Goal: Information Seeking & Learning: Compare options

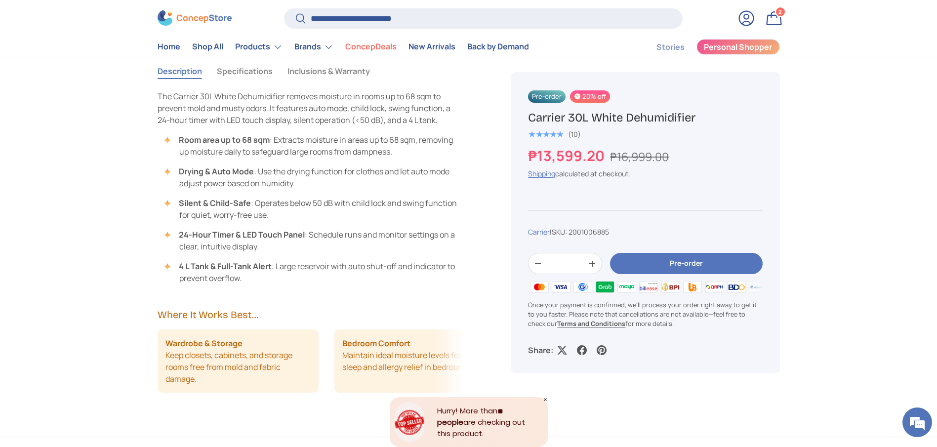
type input "**********"
click at [284, 8] on button "Search" at bounding box center [295, 19] width 22 height 23
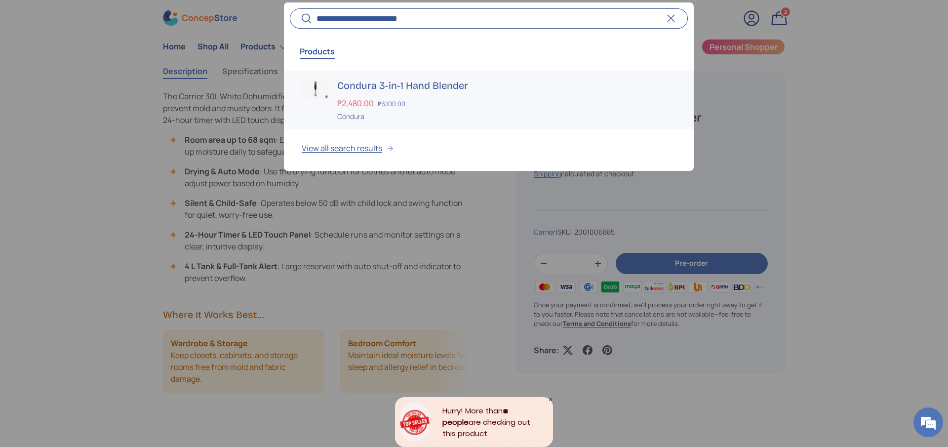
click at [426, 84] on h3 "Condura 3-in-1 Hand Blender" at bounding box center [506, 86] width 339 height 14
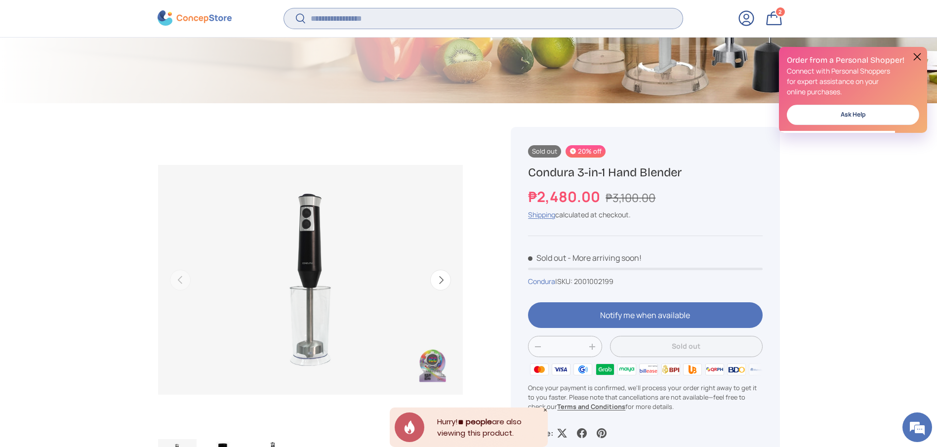
click at [403, 19] on input "Search" at bounding box center [483, 18] width 398 height 20
paste input "**********"
type input "**********"
click at [284, 8] on button "Search" at bounding box center [295, 19] width 22 height 23
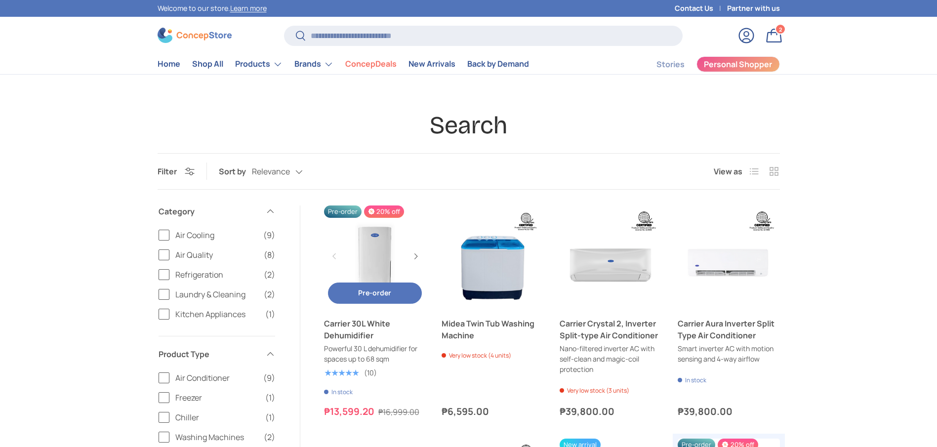
click at [350, 332] on link "Carrier 30L White Dehumidifier" at bounding box center [375, 329] width 102 height 24
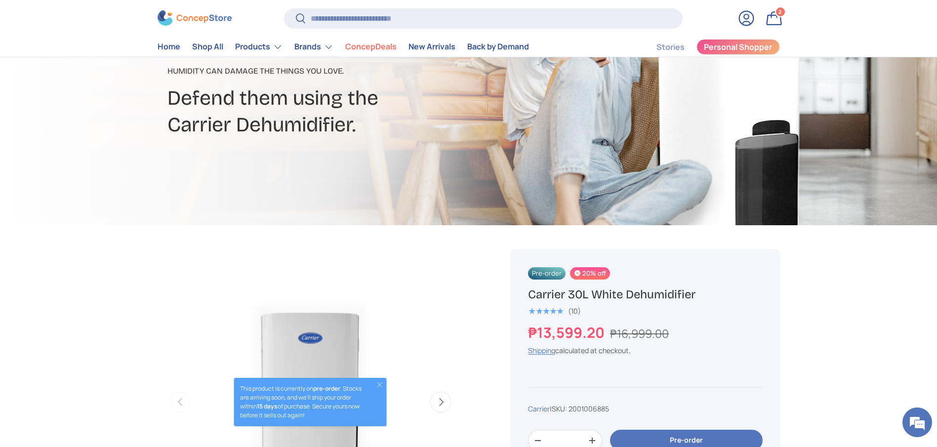
scroll to position [148, 0]
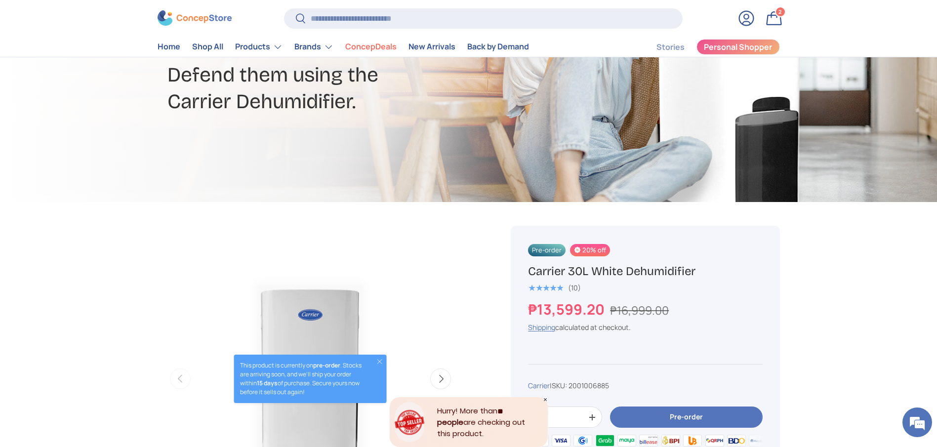
click at [551, 271] on h1 "Carrier 30L White Dehumidifier" at bounding box center [645, 271] width 234 height 15
copy div "Carrier 30L White Dehumidifier"
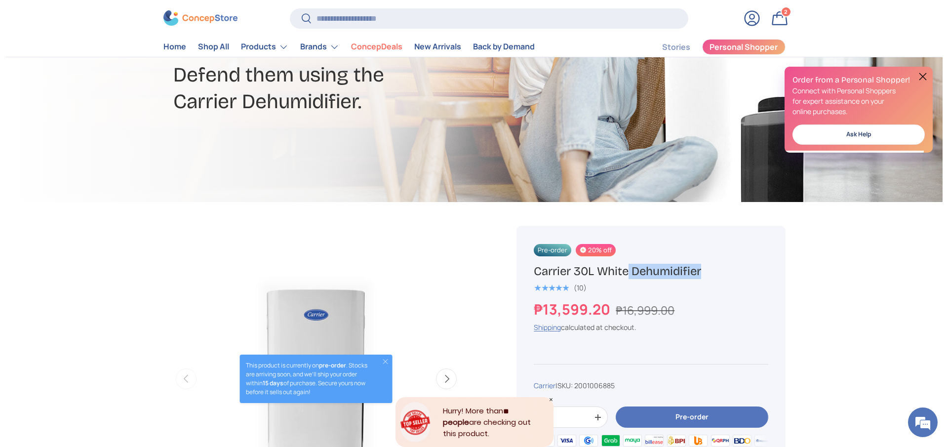
scroll to position [0, 0]
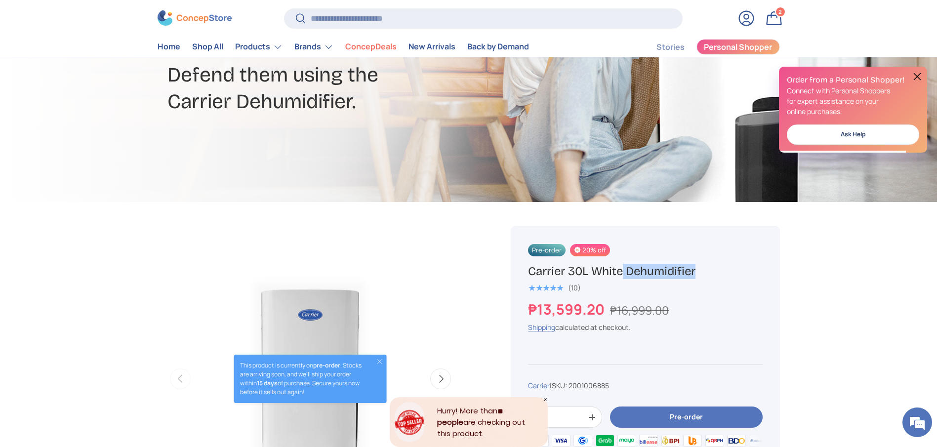
drag, startPoint x: 606, startPoint y: 312, endPoint x: 503, endPoint y: 312, distance: 103.2
copy strong "₱13,599.20"
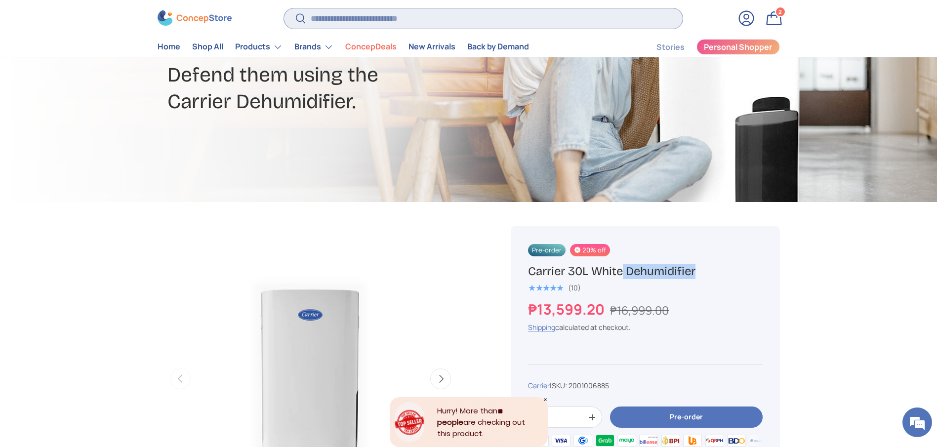
click at [428, 25] on input "Search" at bounding box center [483, 18] width 398 height 20
type input "*****"
click at [284, 8] on button "Search" at bounding box center [295, 19] width 22 height 23
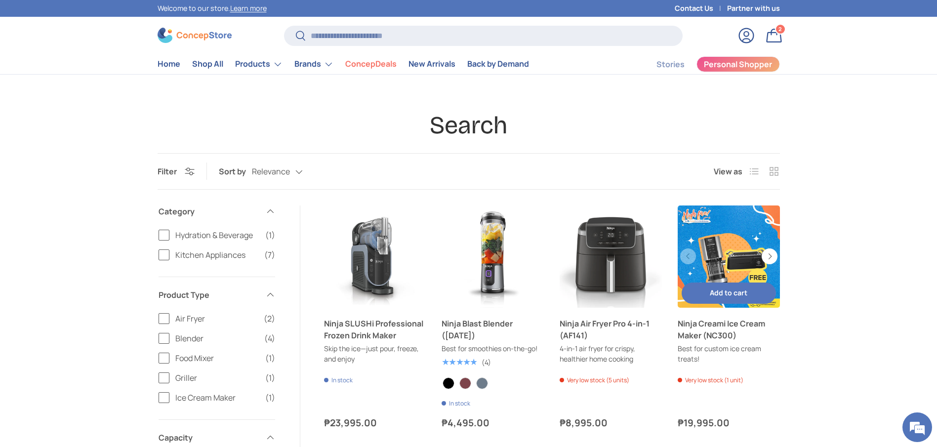
click at [703, 341] on link "Ninja Creami Ice Cream Maker (NC300)" at bounding box center [728, 329] width 102 height 24
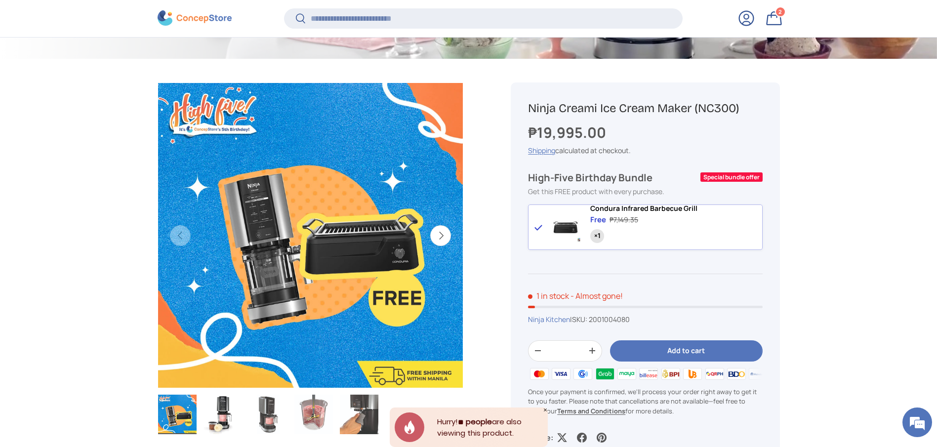
scroll to position [294, 0]
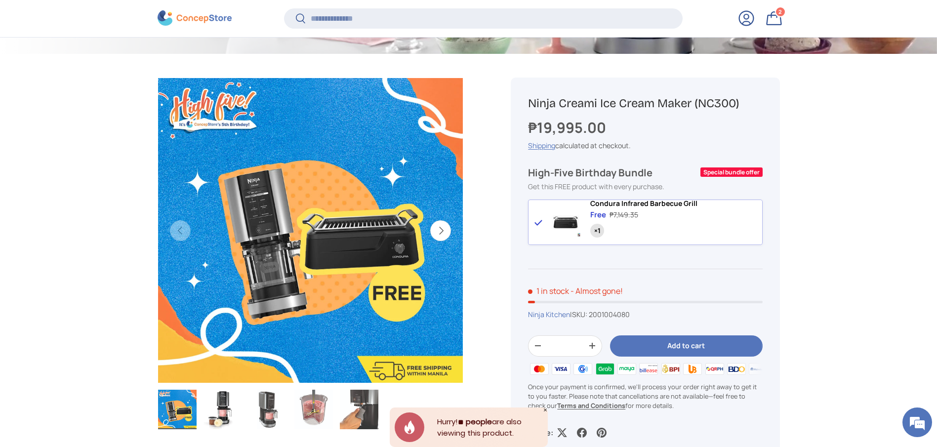
drag, startPoint x: 637, startPoint y: 321, endPoint x: 657, endPoint y: 319, distance: 20.4
click at [657, 319] on div "Ninja Kitchen | SKU: 2001004080" at bounding box center [645, 314] width 234 height 10
drag, startPoint x: 623, startPoint y: 134, endPoint x: 526, endPoint y: 133, distance: 96.8
click at [526, 133] on div "Ninja Creami Ice Cream Maker (NC300) ₱19,995.00 Unit price / Unavailable Shippi…" at bounding box center [645, 267] width 269 height 378
copy strong "₱19,995.00"
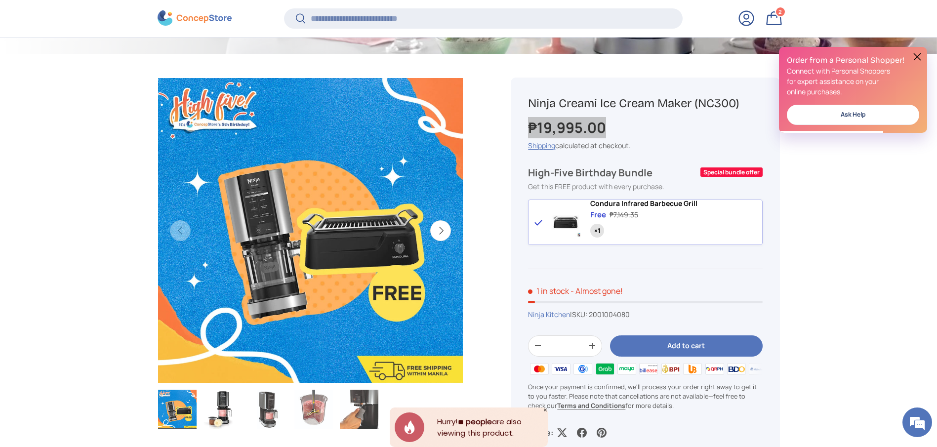
scroll to position [0, 0]
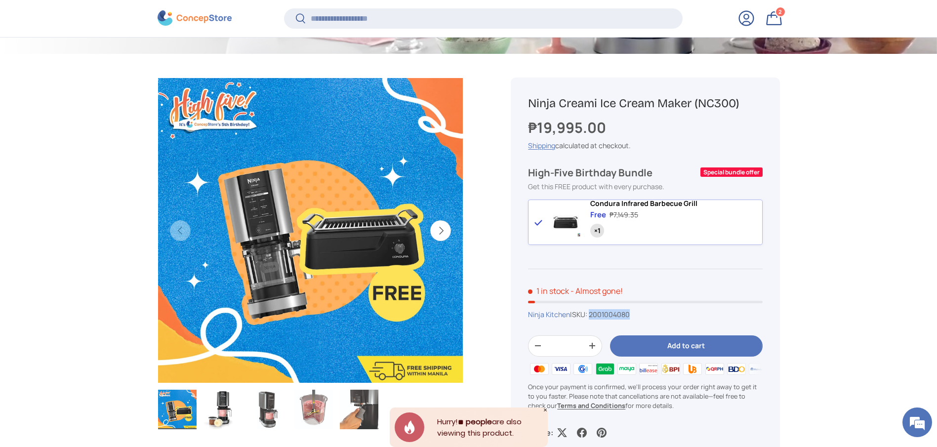
drag, startPoint x: 637, startPoint y: 322, endPoint x: 604, endPoint y: 319, distance: 33.2
click at [596, 319] on div "Ninja Kitchen | SKU: 2001004080" at bounding box center [645, 314] width 234 height 10
copy span "001004080"
click at [648, 313] on div "Ninja Creami Ice Cream Maker (NC300) ₱19,995.00 Unit price / Unavailable Shippi…" at bounding box center [645, 267] width 269 height 378
drag, startPoint x: 646, startPoint y: 320, endPoint x: 596, endPoint y: 322, distance: 50.4
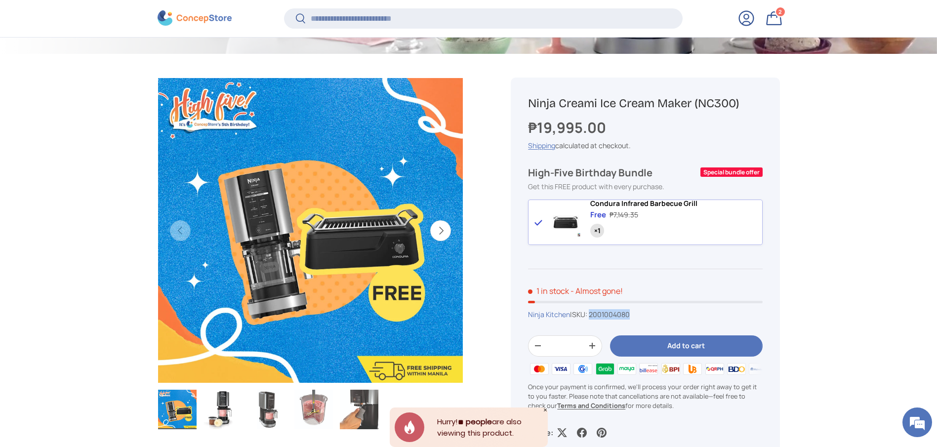
click at [596, 319] on div "Ninja Kitchen | SKU: 2001004080" at bounding box center [645, 314] width 234 height 10
copy span "2001004080"
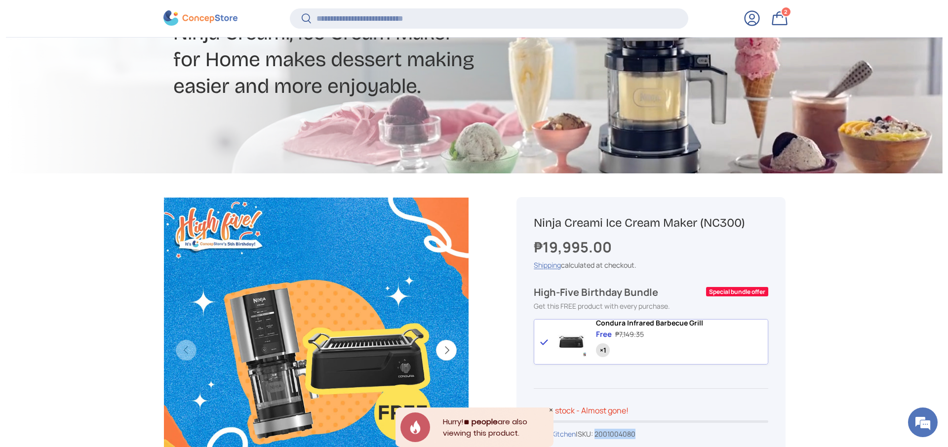
scroll to position [146, 0]
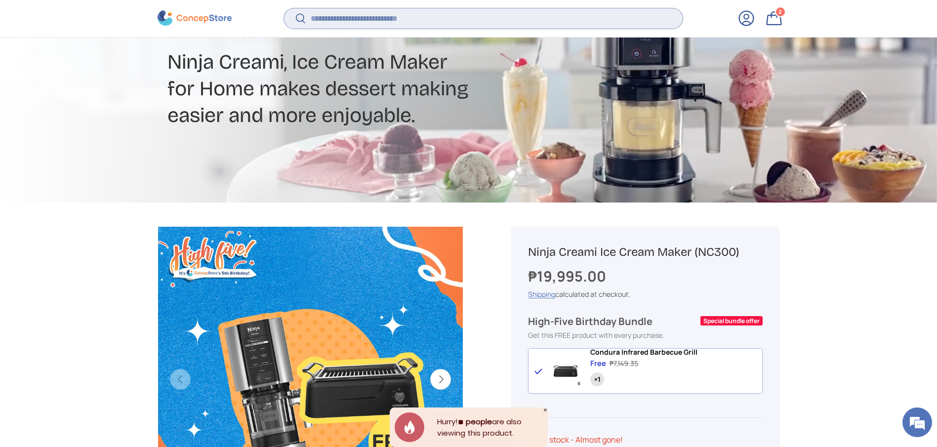
click at [386, 14] on input "Search" at bounding box center [483, 18] width 398 height 20
click at [361, 21] on input "Search" at bounding box center [483, 18] width 398 height 20
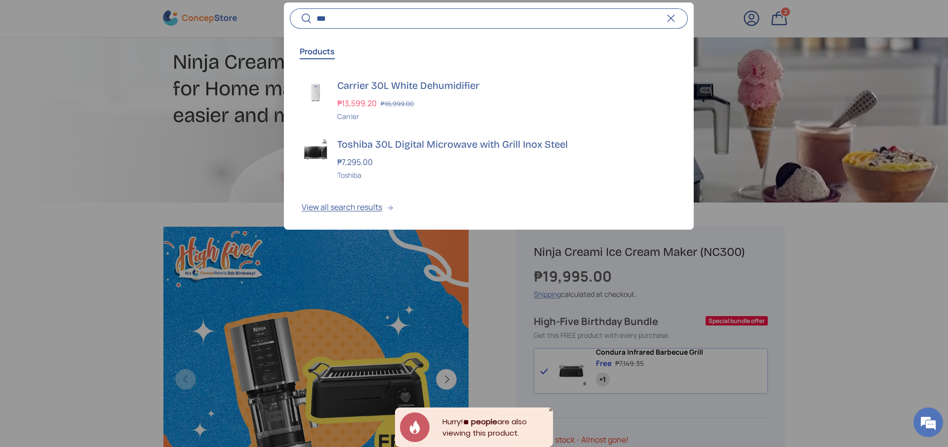
type input "***"
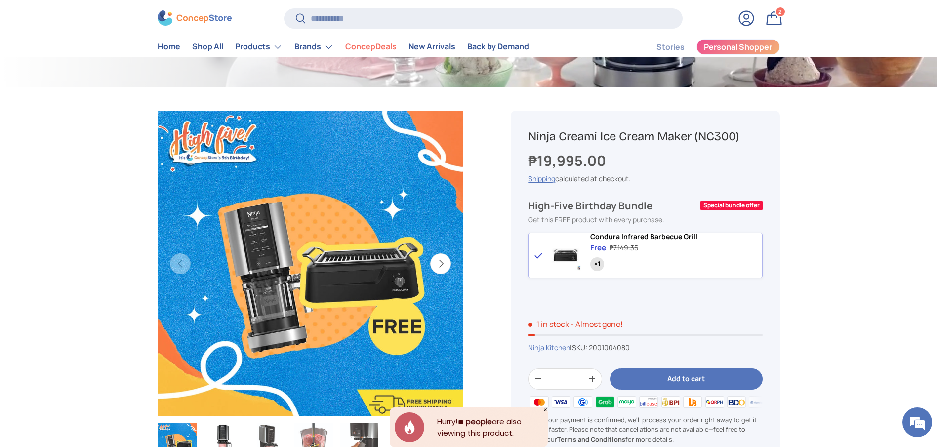
scroll to position [222, 0]
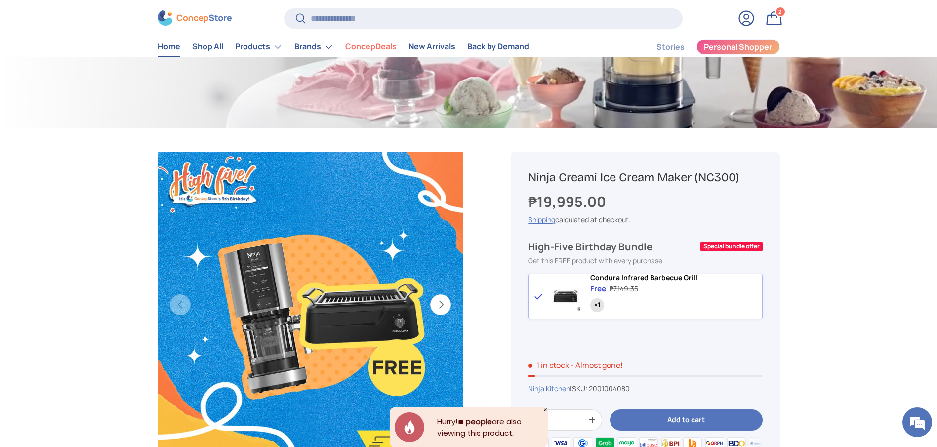
click at [165, 45] on link "Home" at bounding box center [169, 47] width 23 height 19
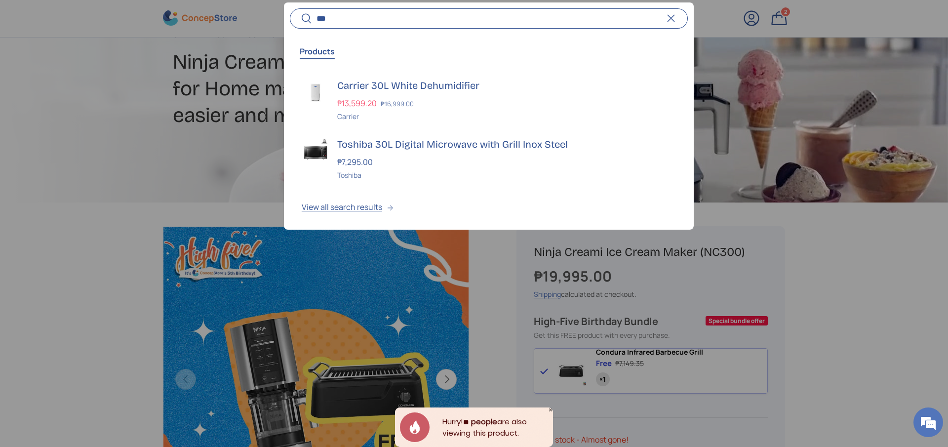
scroll to position [1853, 4037]
